Goal: Check status: Check status

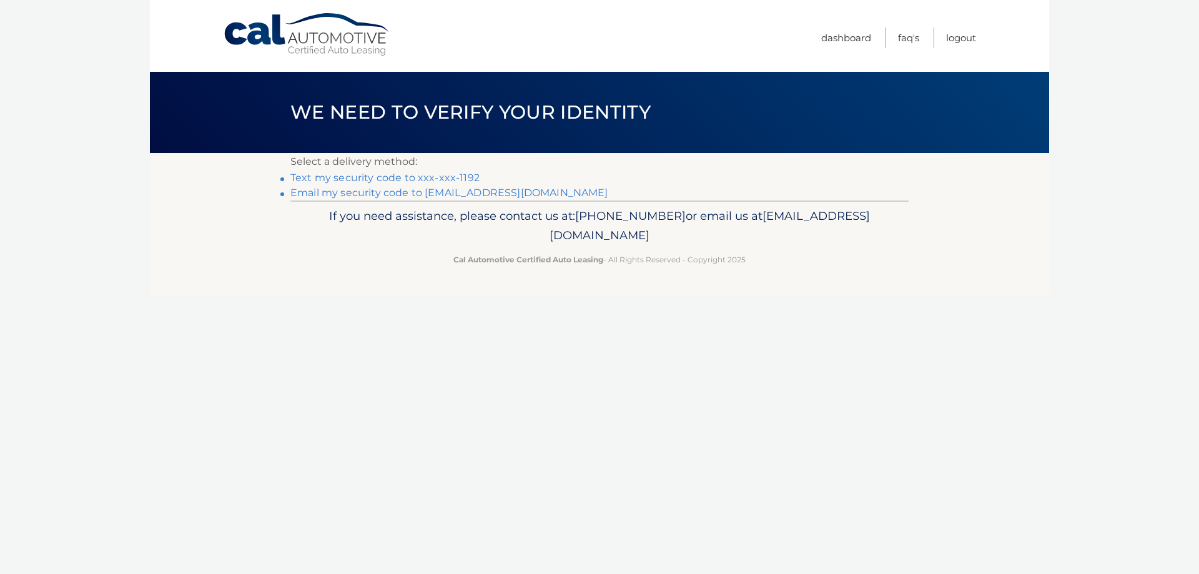
click at [452, 175] on link "Text my security code to xxx-xxx-1192" at bounding box center [384, 178] width 189 height 12
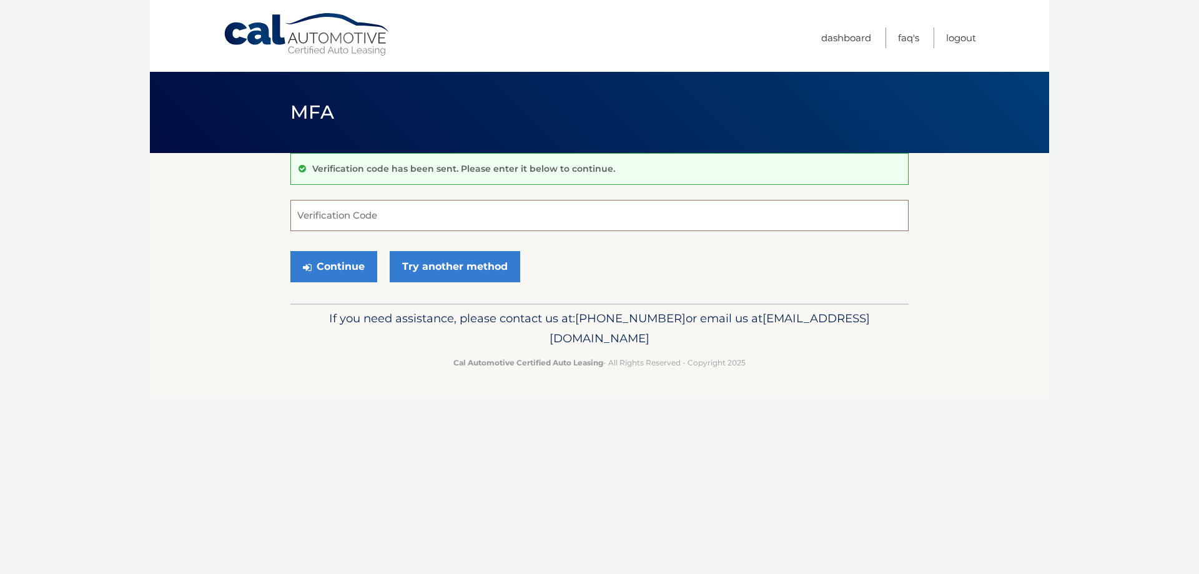
click at [465, 210] on input "Verification Code" at bounding box center [599, 215] width 618 height 31
type input "321573"
click at [347, 265] on button "Continue" at bounding box center [333, 266] width 87 height 31
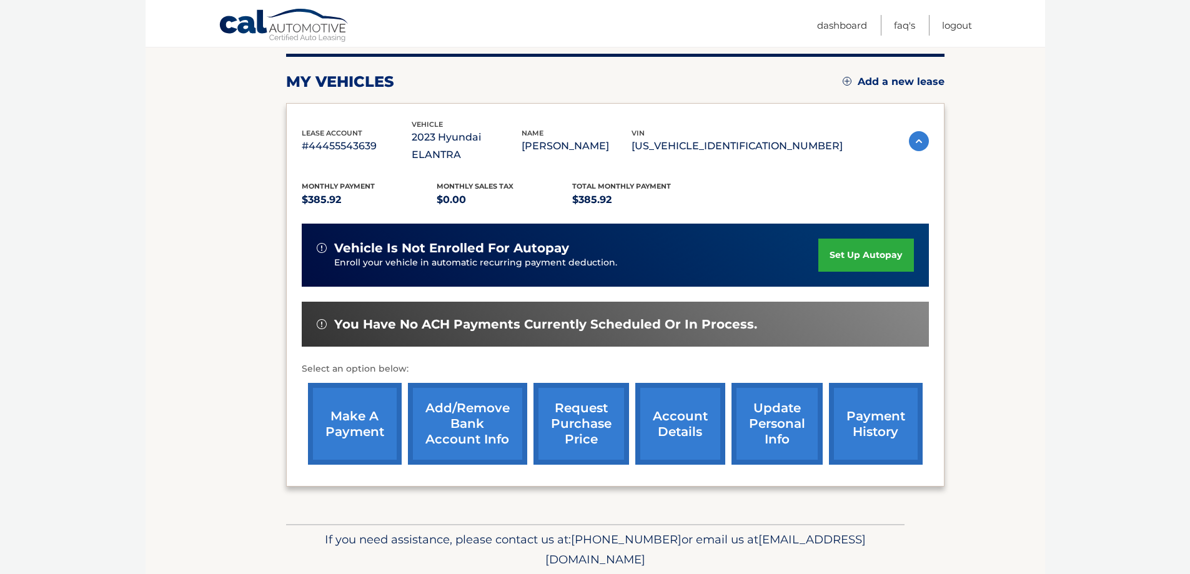
scroll to position [183, 0]
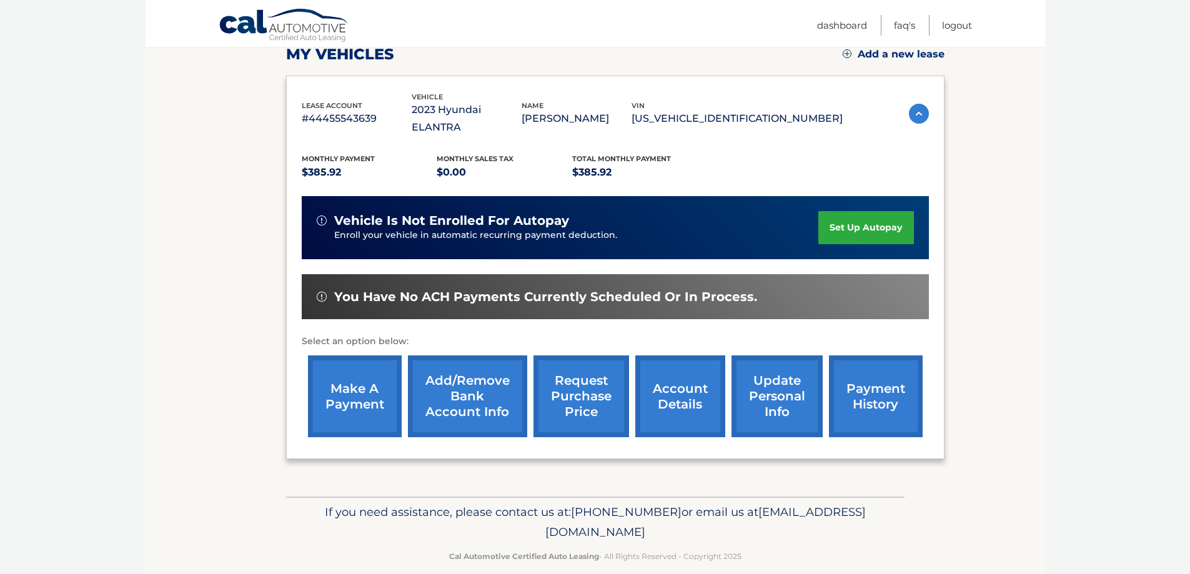
click at [683, 373] on link "account details" at bounding box center [680, 396] width 90 height 82
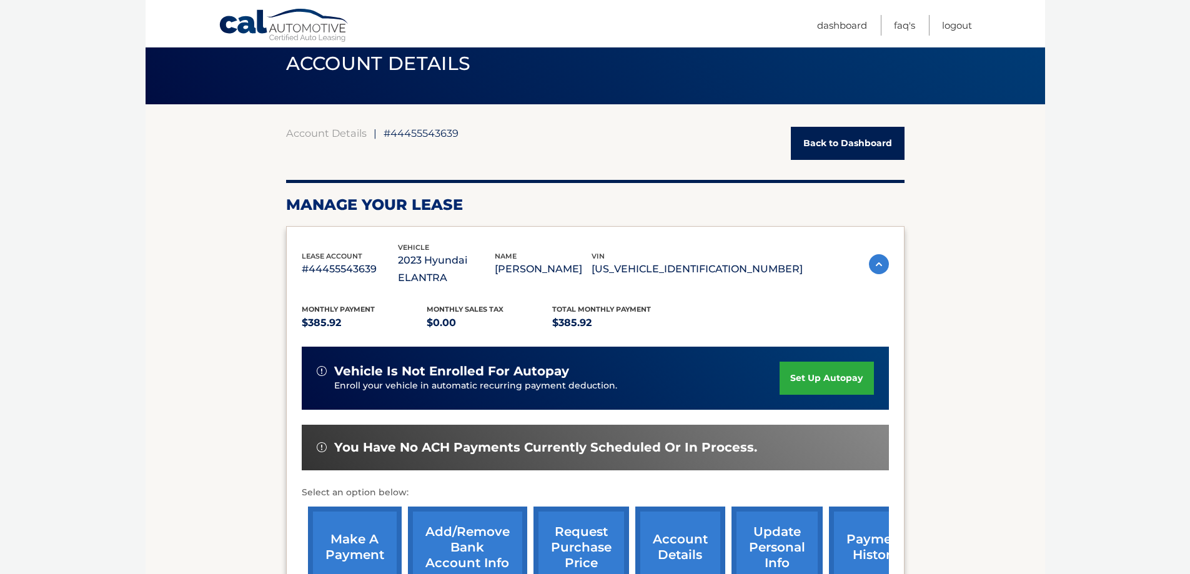
scroll to position [187, 0]
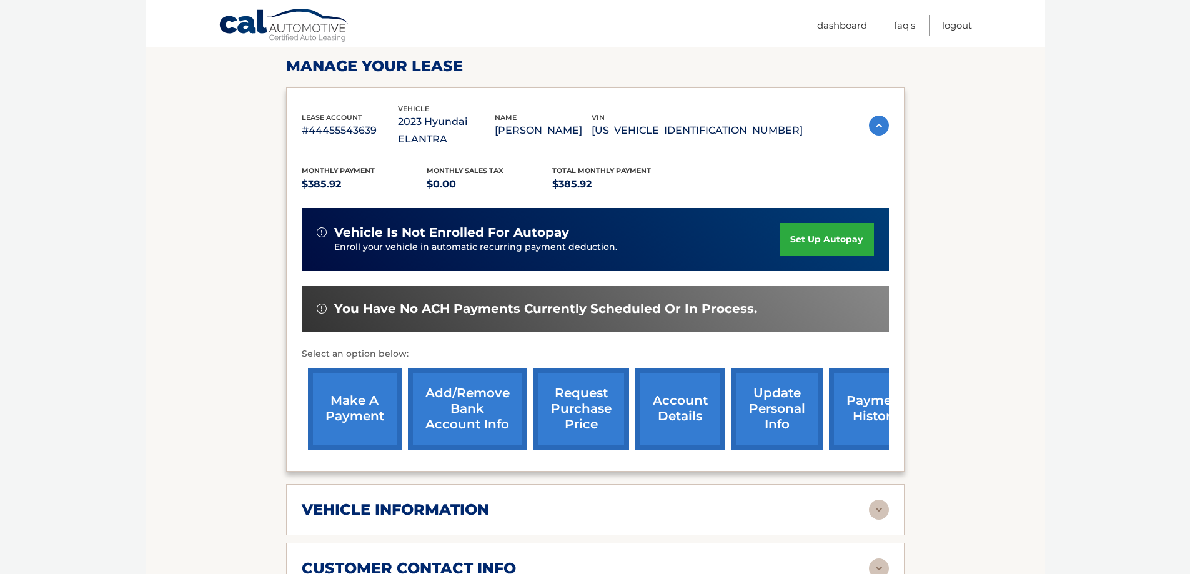
click at [600, 388] on link "request purchase price" at bounding box center [581, 409] width 96 height 82
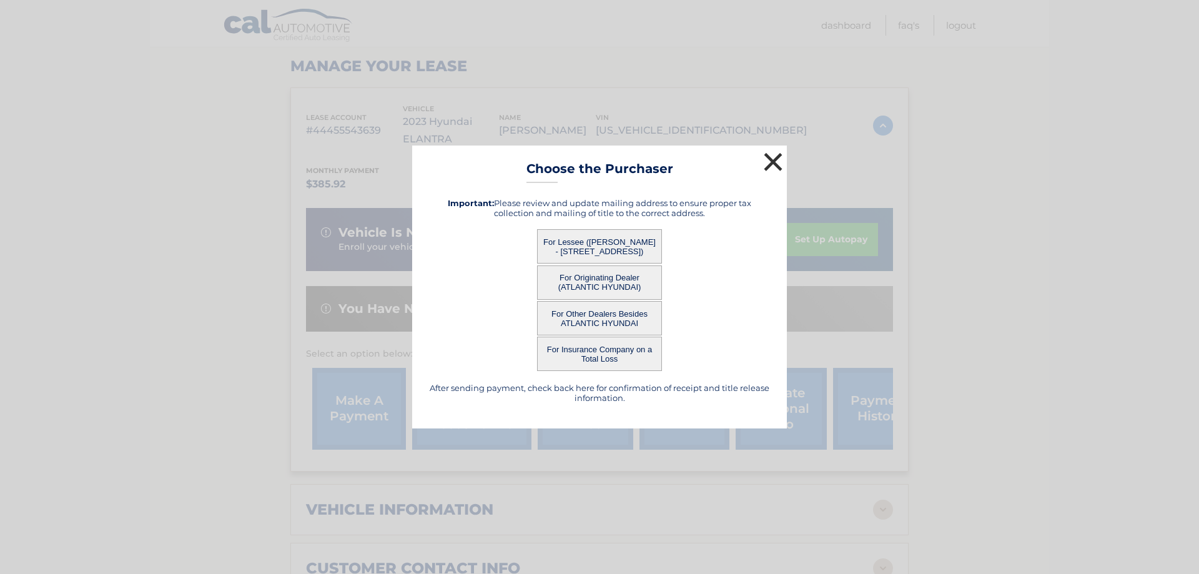
click at [778, 159] on button "×" at bounding box center [773, 161] width 25 height 25
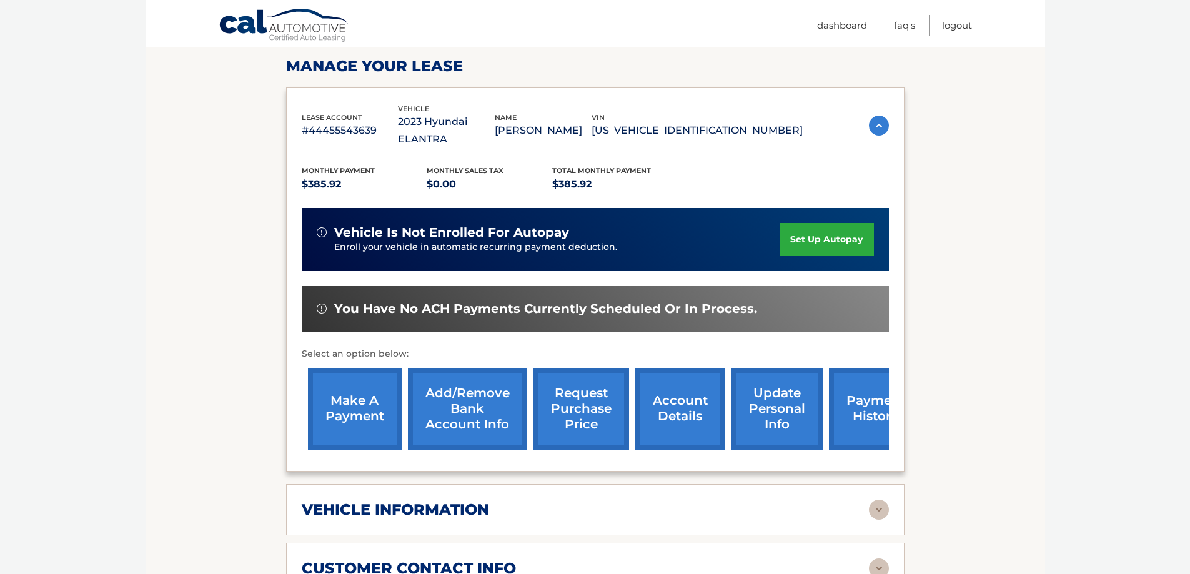
click at [866, 398] on link "payment history" at bounding box center [876, 409] width 94 height 82
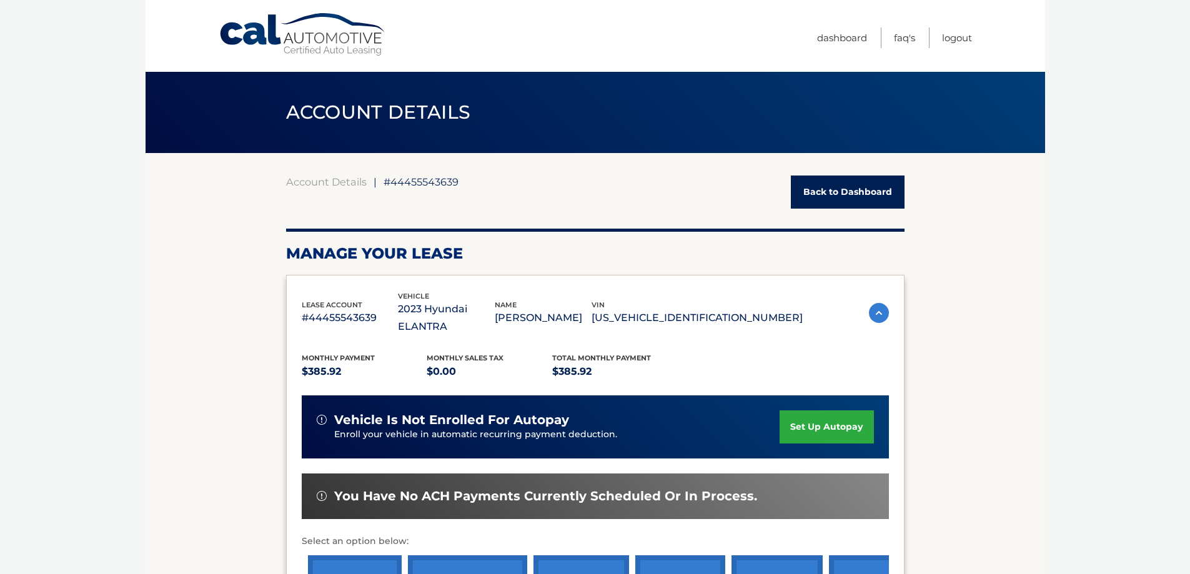
click at [877, 307] on img at bounding box center [879, 313] width 20 height 20
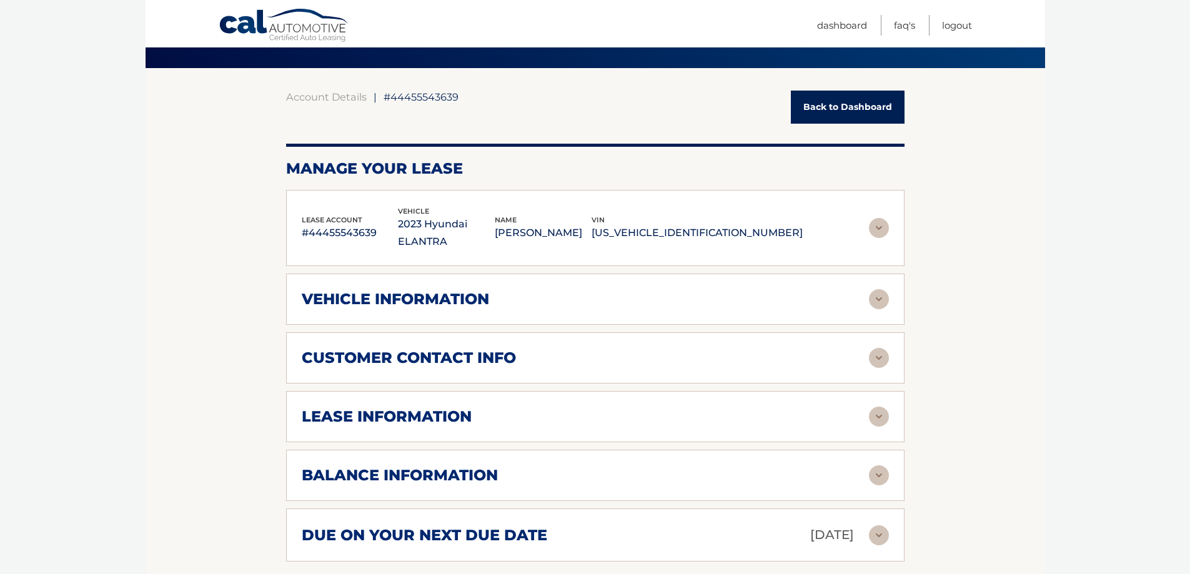
scroll to position [125, 0]
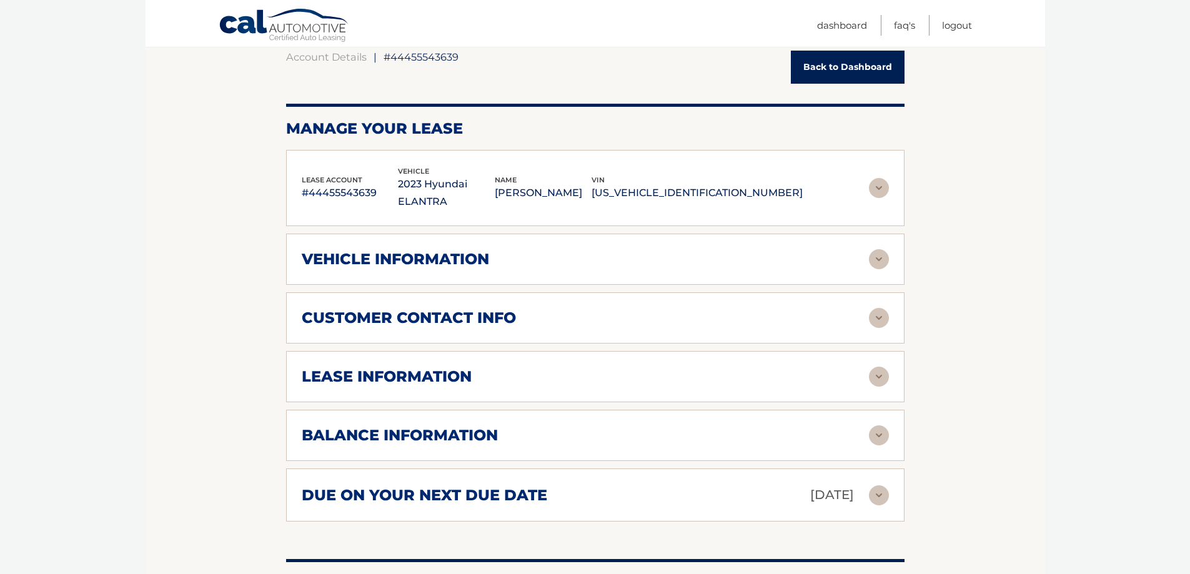
click at [630, 367] on div "lease information" at bounding box center [585, 376] width 567 height 19
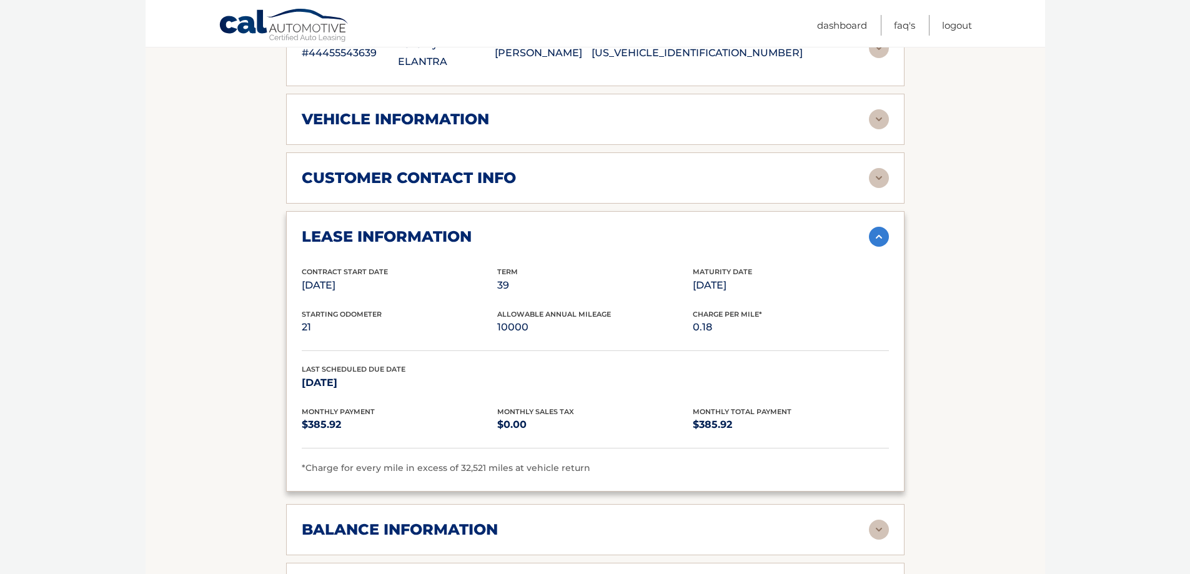
scroll to position [250, 0]
